Goal: Transaction & Acquisition: Purchase product/service

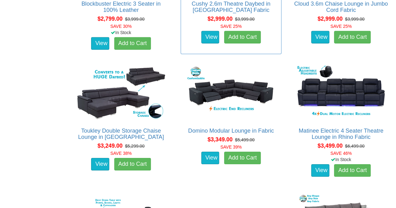
scroll to position [1002, 0]
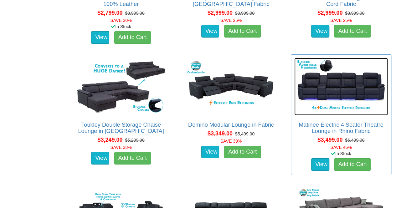
click at [358, 86] on img at bounding box center [341, 87] width 94 height 58
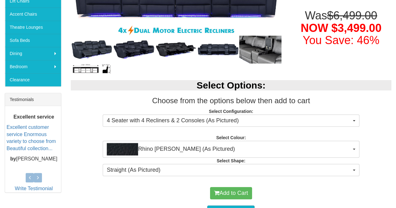
scroll to position [188, 0]
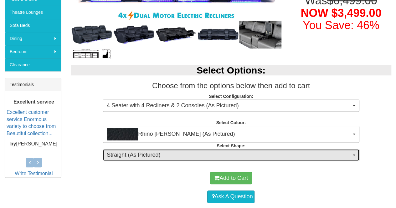
click at [188, 153] on span "Straight (As Pictured)" at bounding box center [229, 155] width 244 height 8
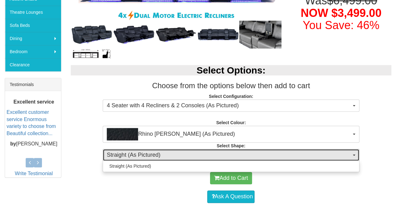
click at [188, 153] on span "Straight (As Pictured)" at bounding box center [229, 155] width 244 height 8
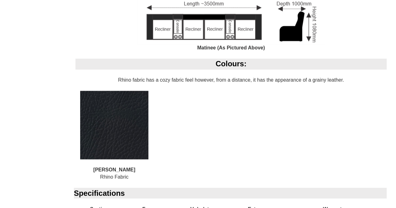
scroll to position [459, 0]
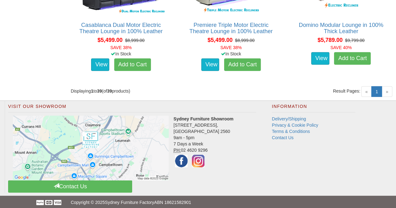
scroll to position [1995, 0]
